Goal: Transaction & Acquisition: Purchase product/service

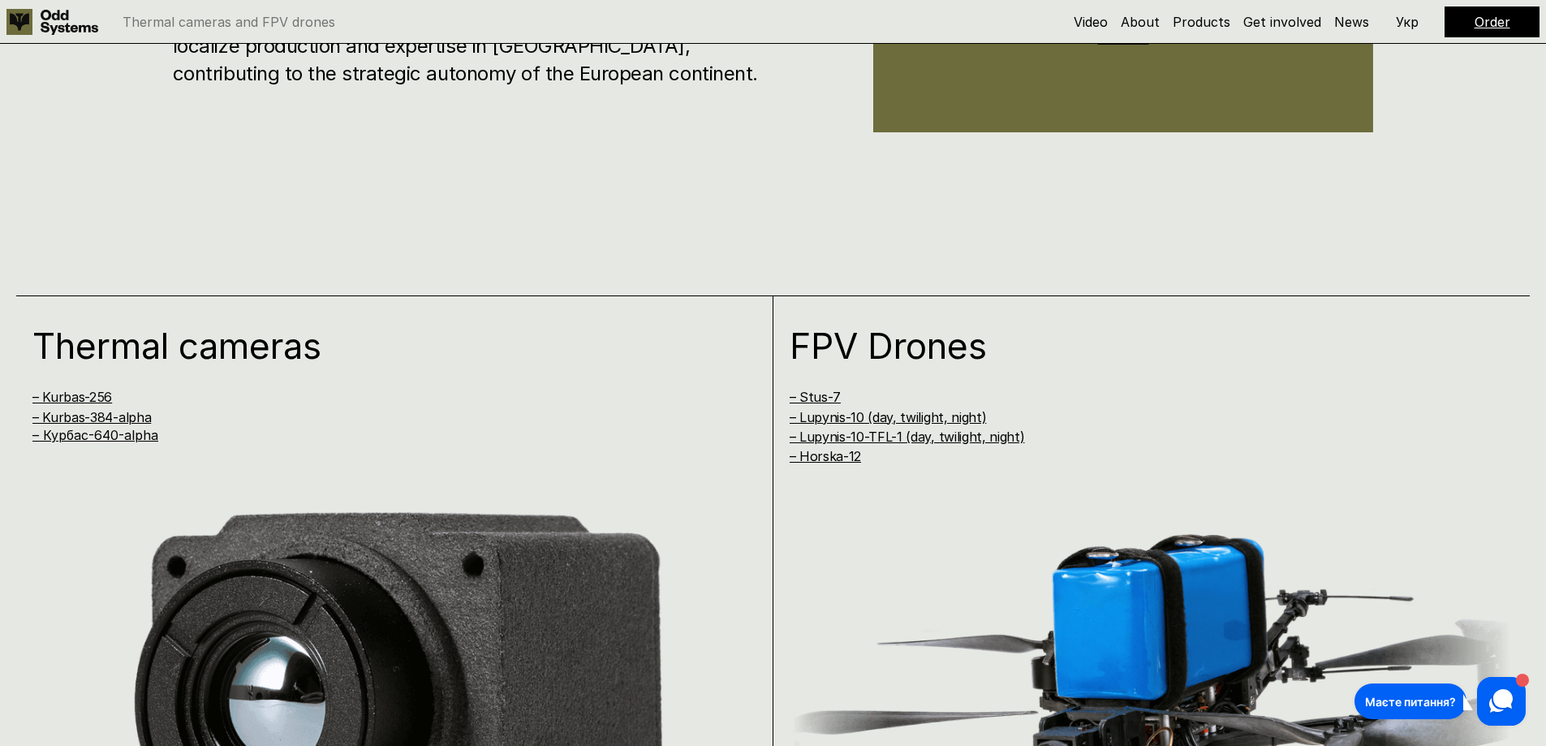
scroll to position [1541, 0]
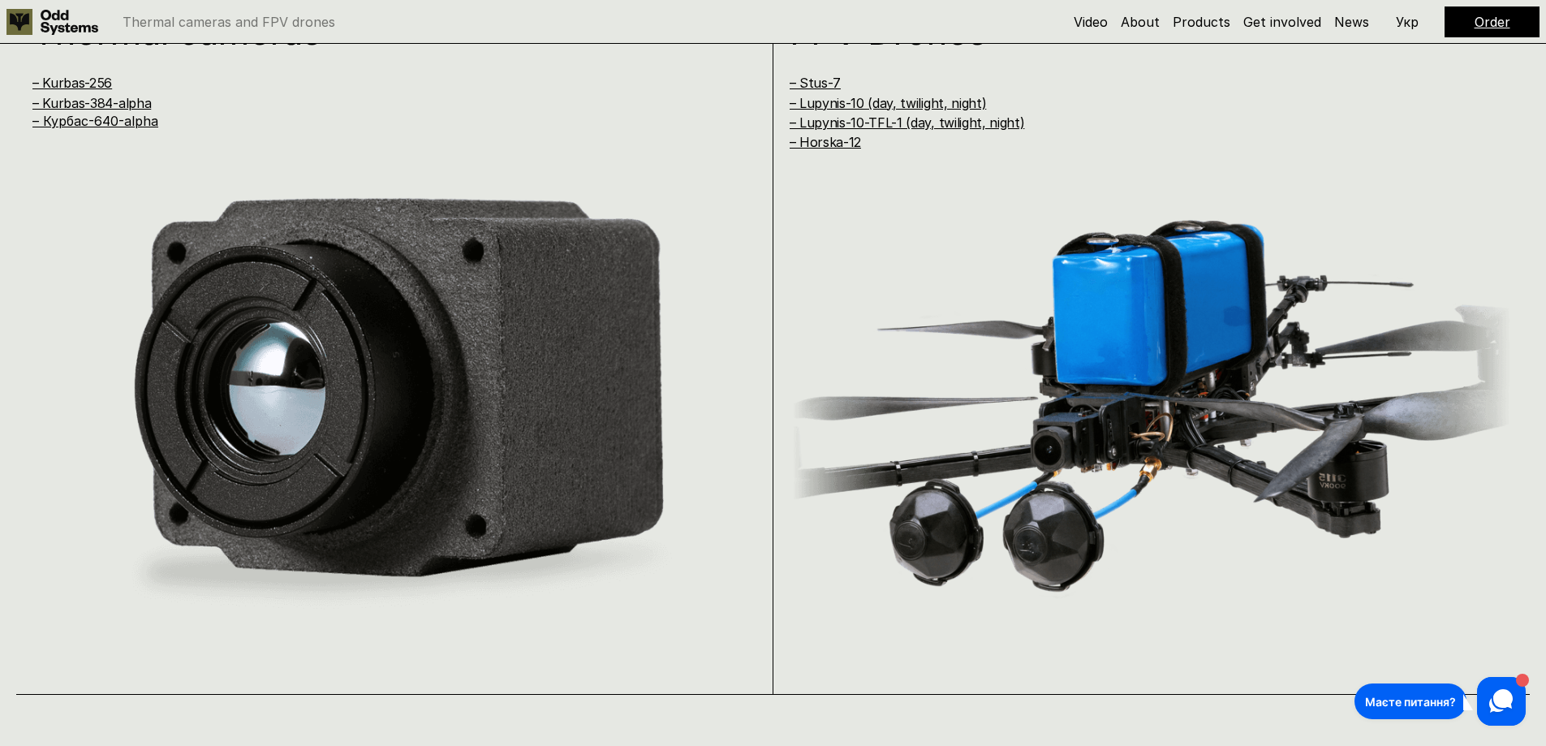
click at [1406, 21] on p "Укр" at bounding box center [1406, 21] width 23 height 13
click at [98, 126] on link "– Курбас-640-alpha" at bounding box center [95, 121] width 126 height 16
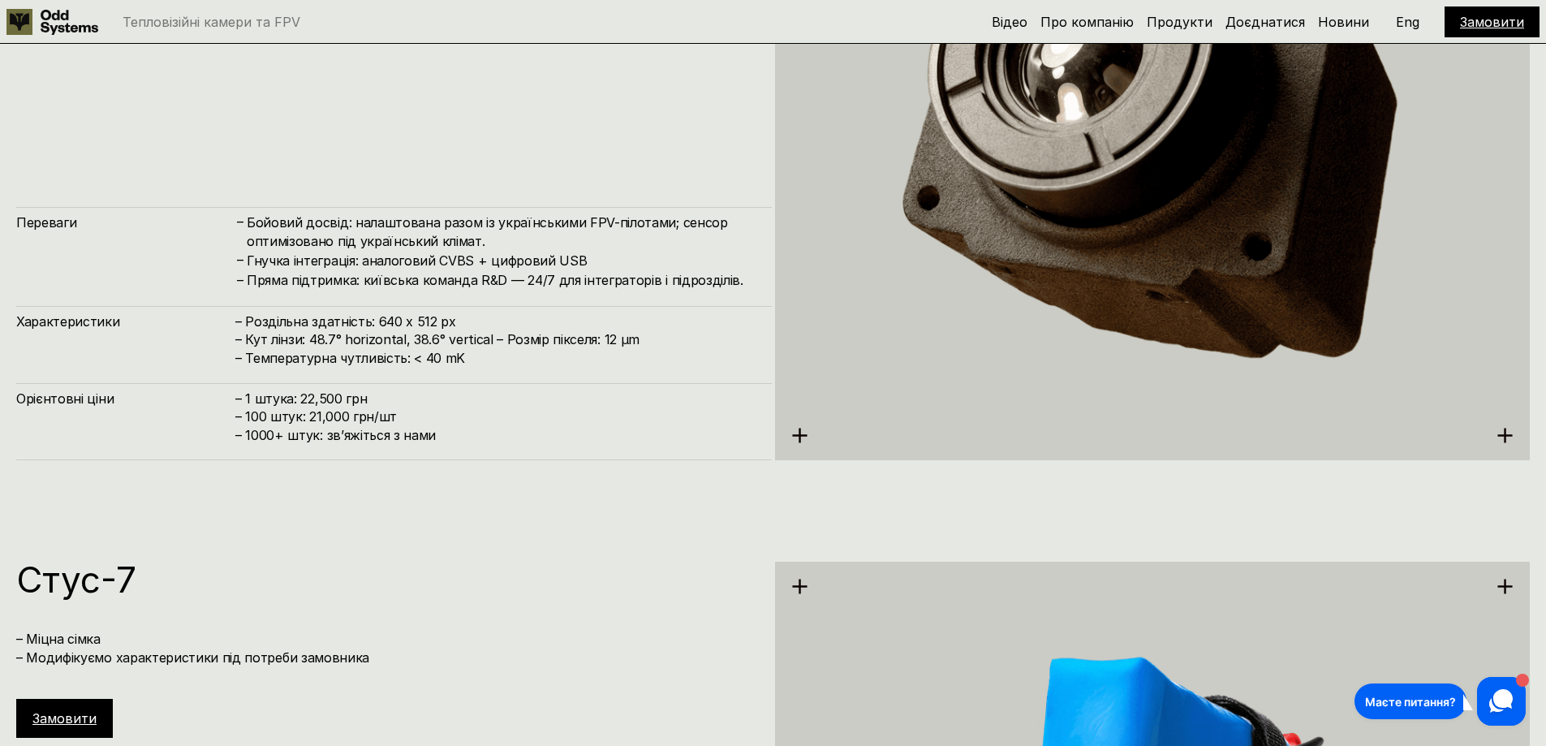
scroll to position [3970, 0]
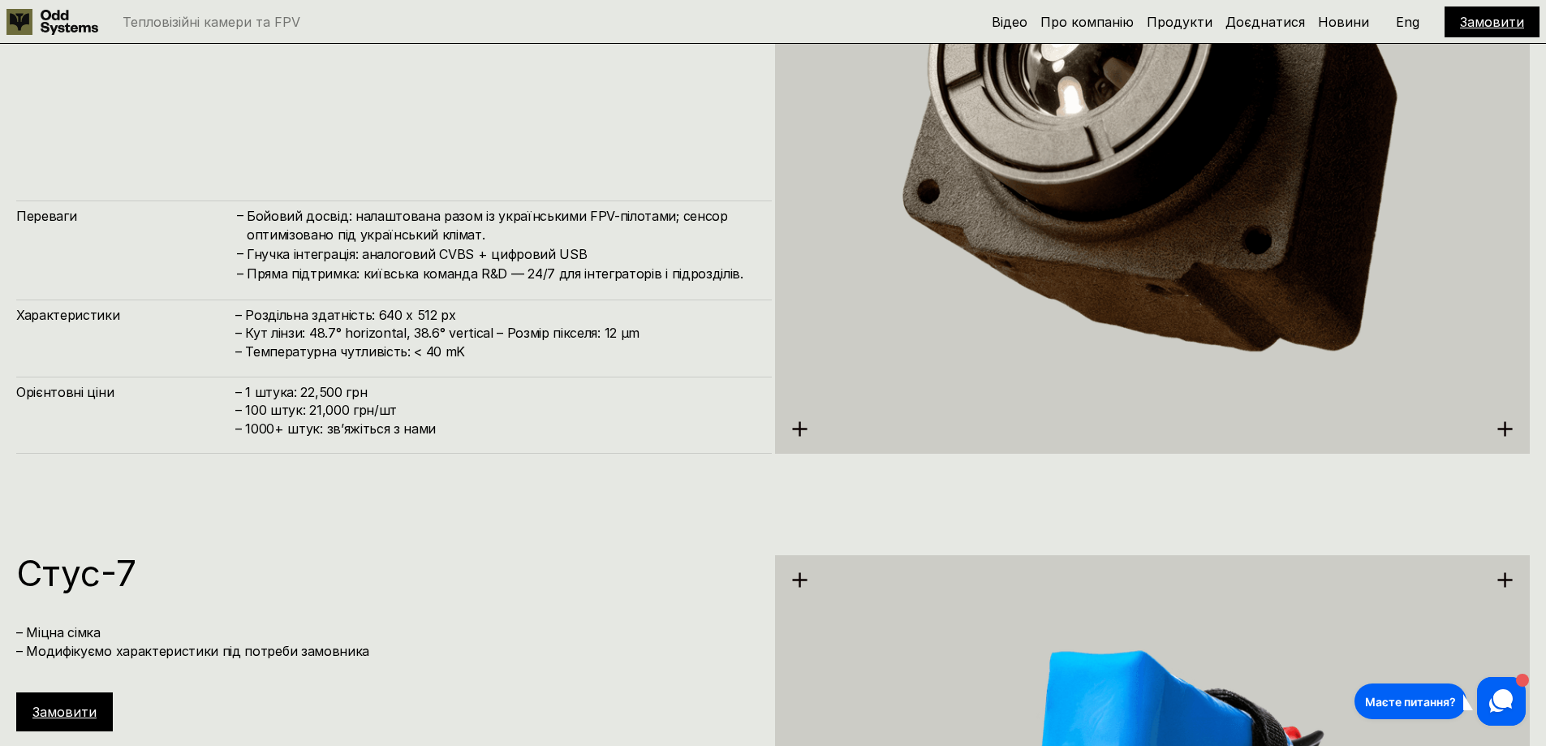
drag, startPoint x: 474, startPoint y: 7, endPoint x: 409, endPoint y: 127, distance: 136.5
click at [409, 127] on div "Курбас-640ᵅ – наш тепловізор Старша версія 640х512 тепловізійної камери від [DE…" at bounding box center [393, 131] width 755 height 644
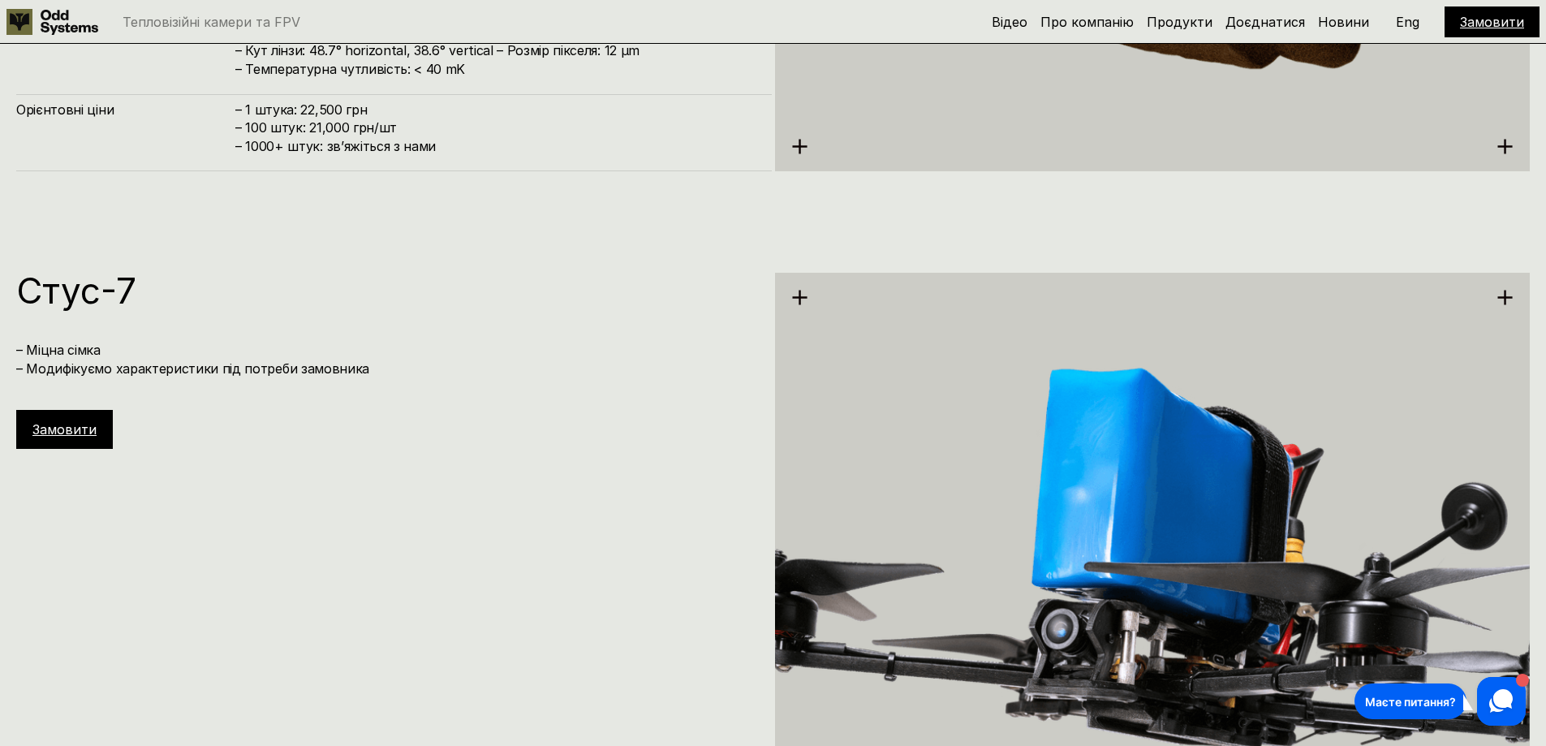
scroll to position [4376, 0]
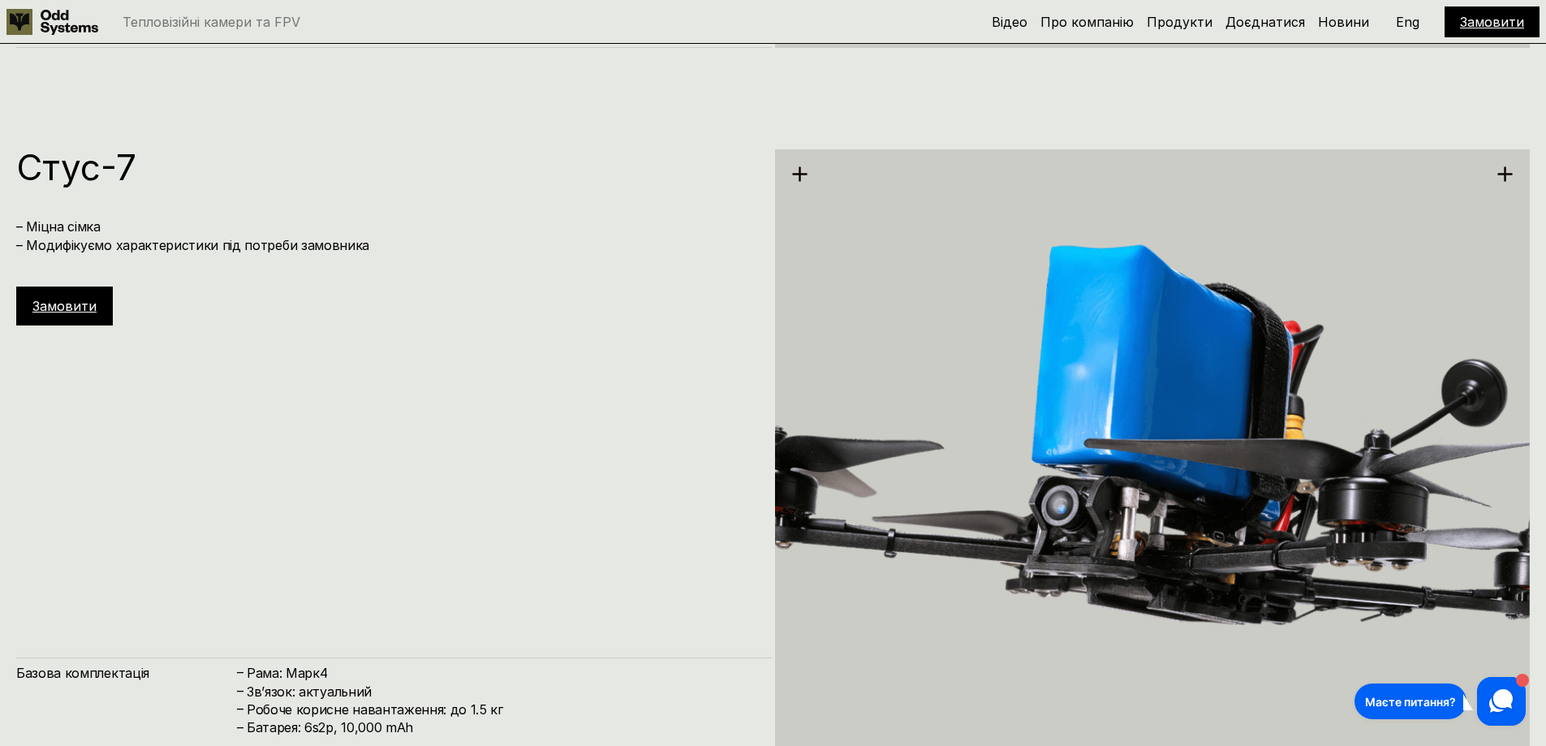
click at [1501, 21] on link "Замовити" at bounding box center [1492, 22] width 64 height 16
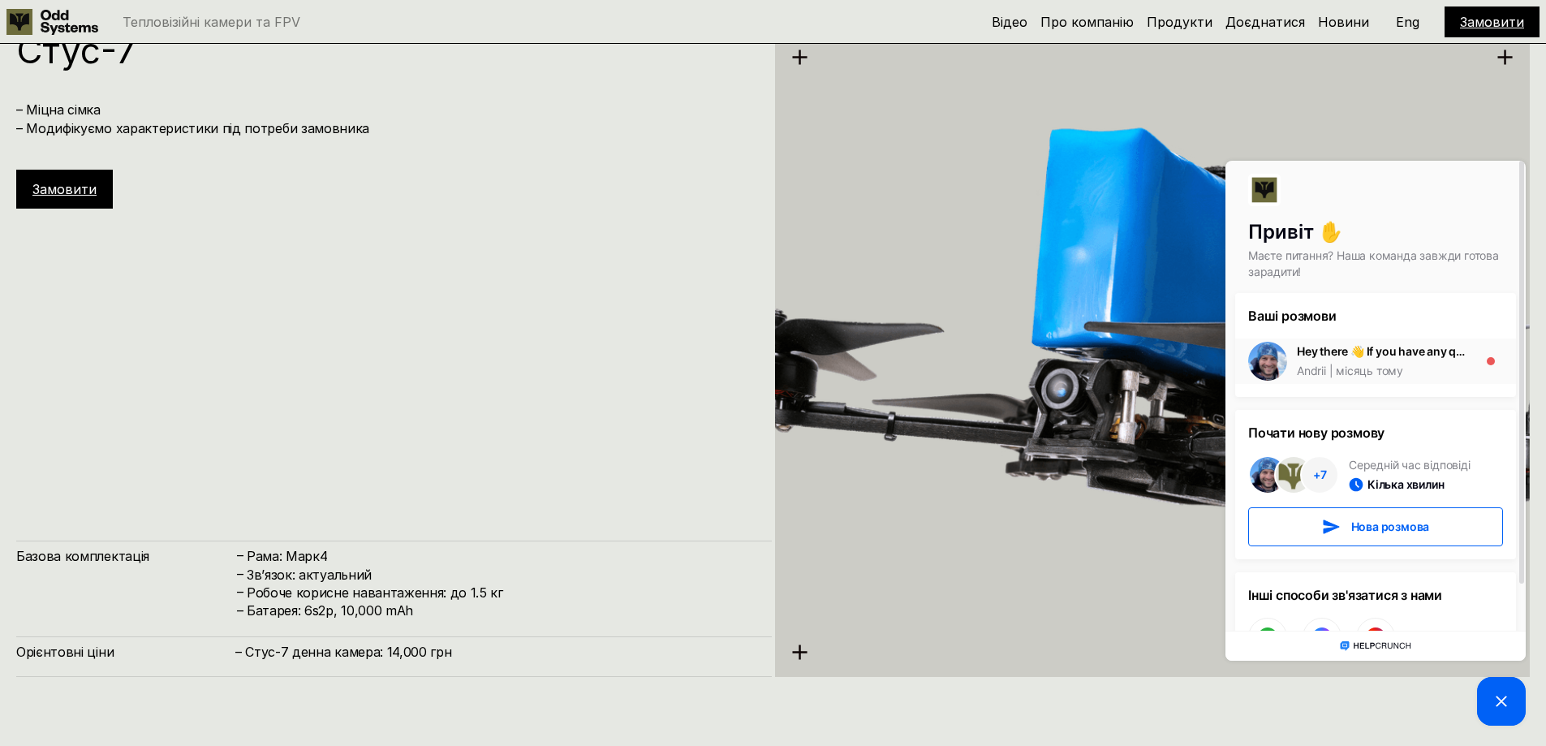
scroll to position [4457, 0]
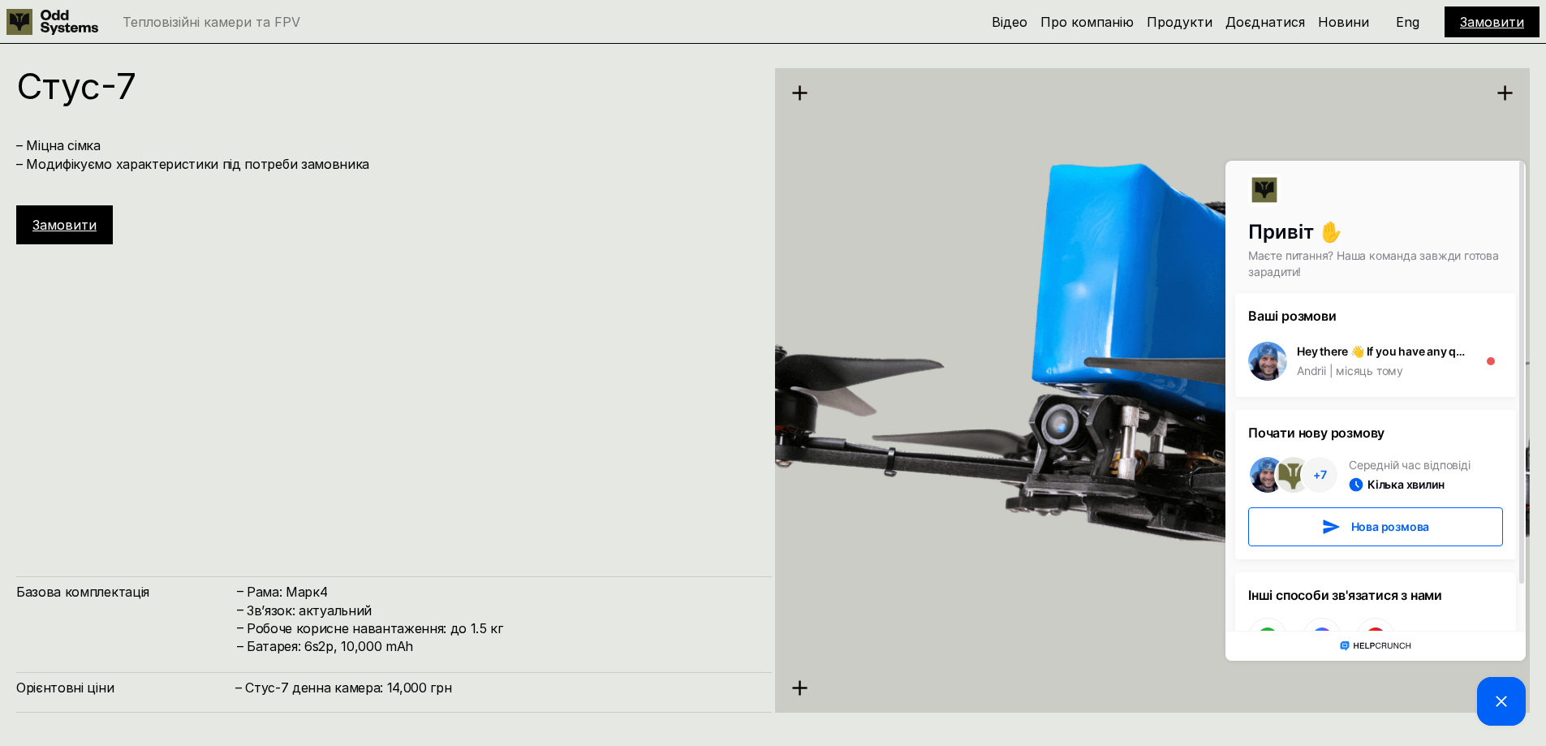
click at [1509, 84] on icon at bounding box center [1504, 92] width 17 height 17
click at [1498, 98] on icon at bounding box center [1504, 92] width 17 height 17
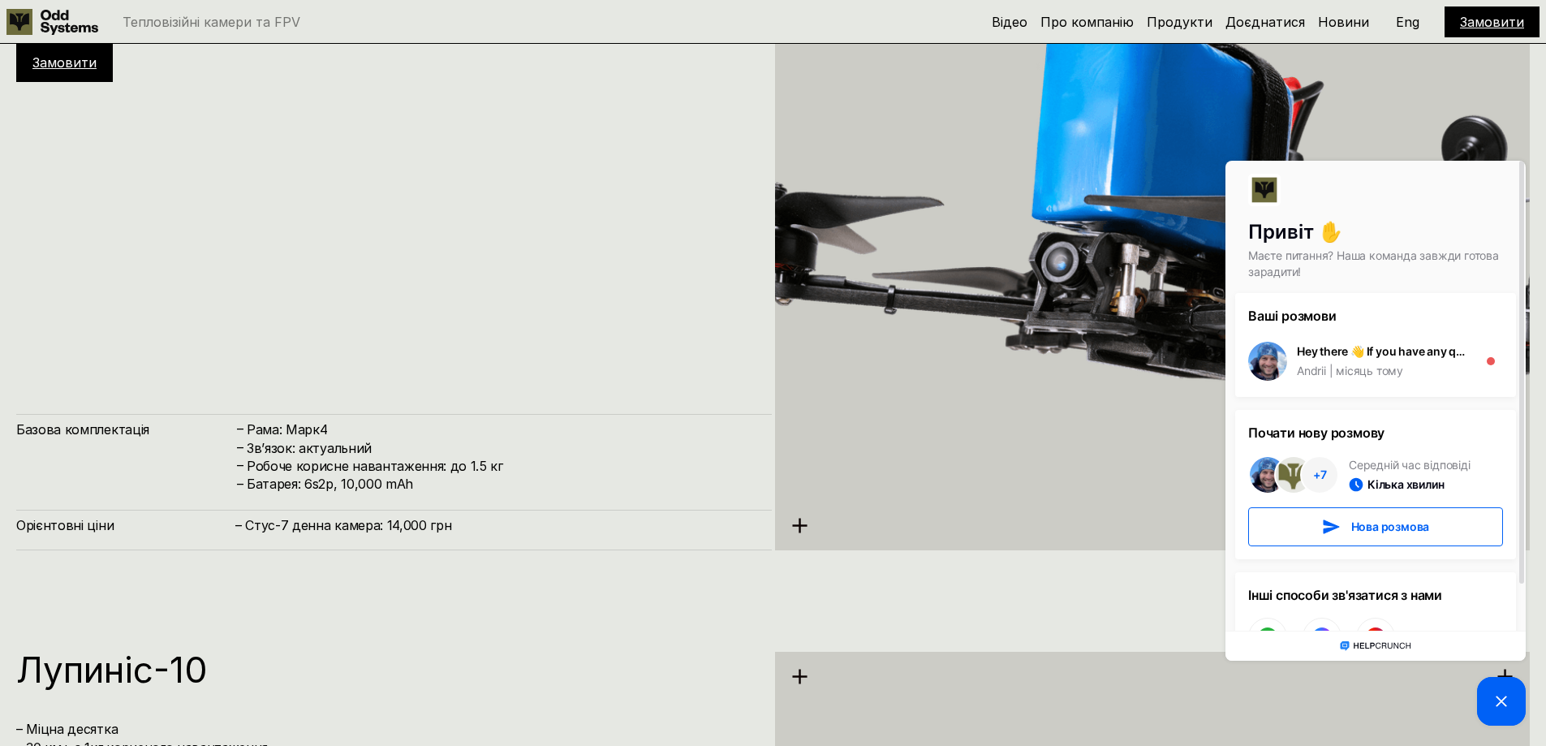
click at [582, 372] on div "[PERSON_NAME]-7 – Міцна сімка – Модифікуємо характеристики під потреби замовник…" at bounding box center [393, 228] width 755 height 644
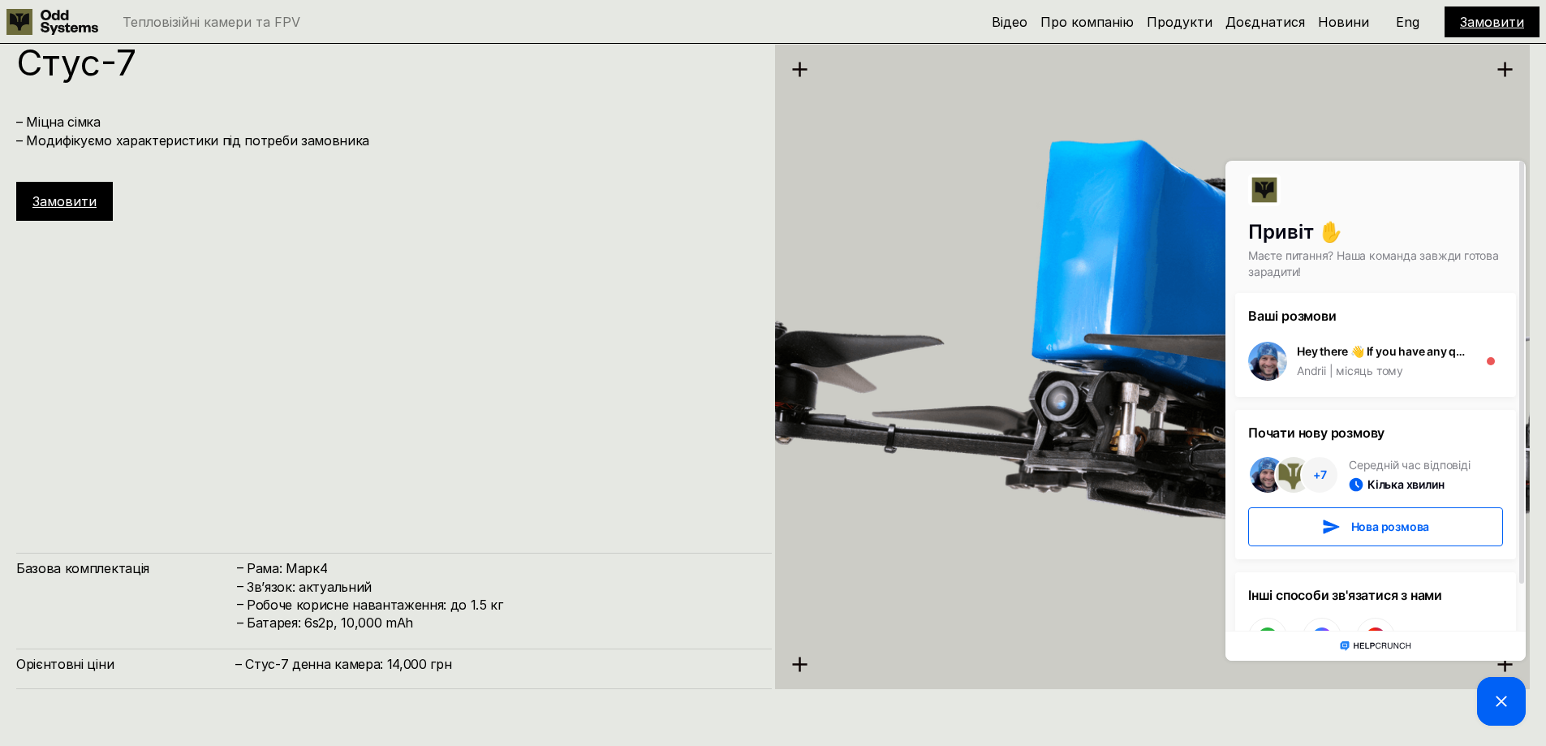
scroll to position [4457, 0]
